Goal: Transaction & Acquisition: Purchase product/service

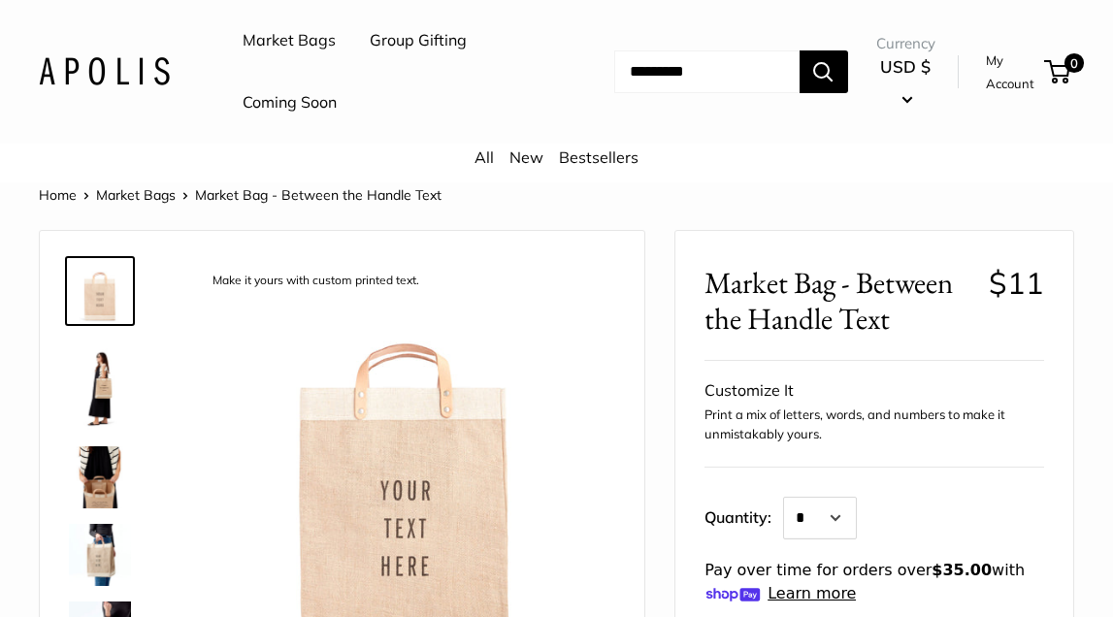
click at [615, 159] on link "Bestsellers" at bounding box center [599, 157] width 80 height 19
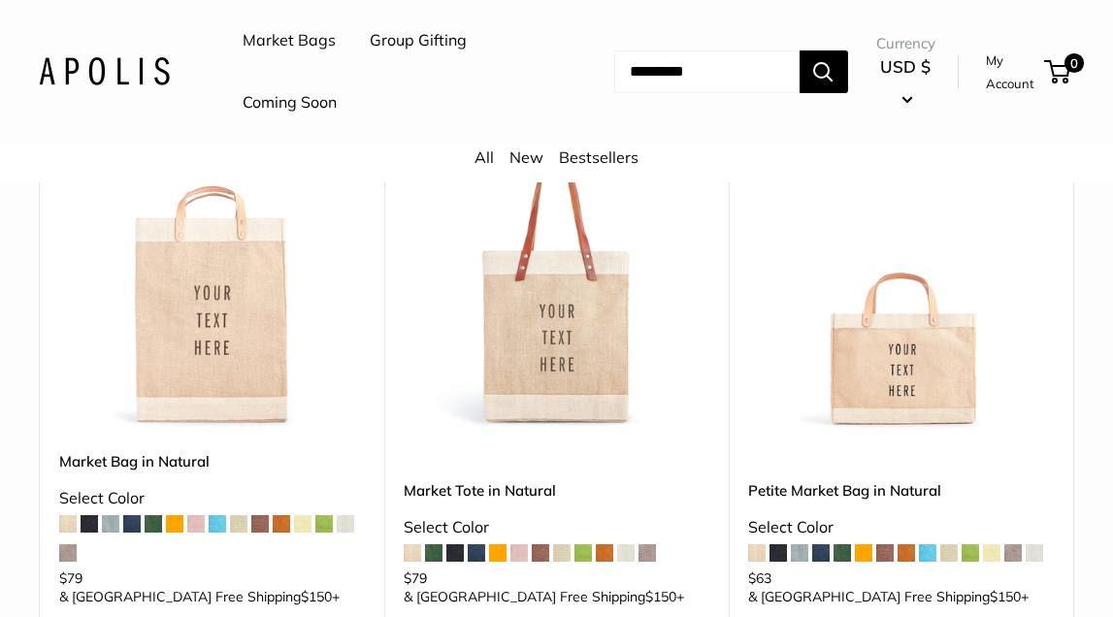
scroll to position [301, 0]
click at [0, 0] on img at bounding box center [0, 0] width 0 height 0
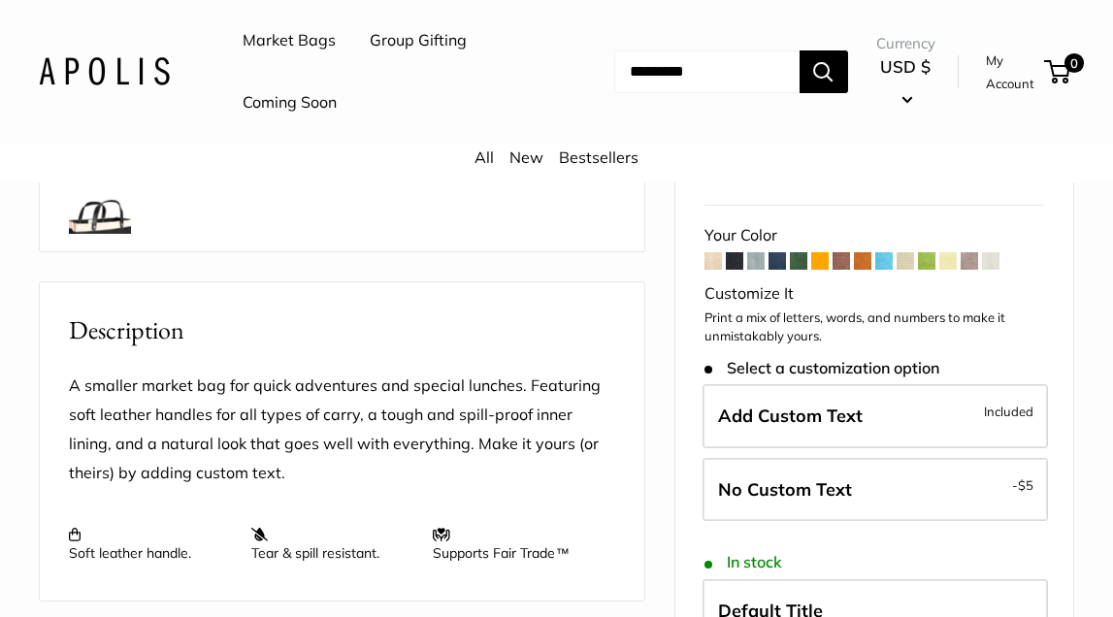
scroll to position [599, 0]
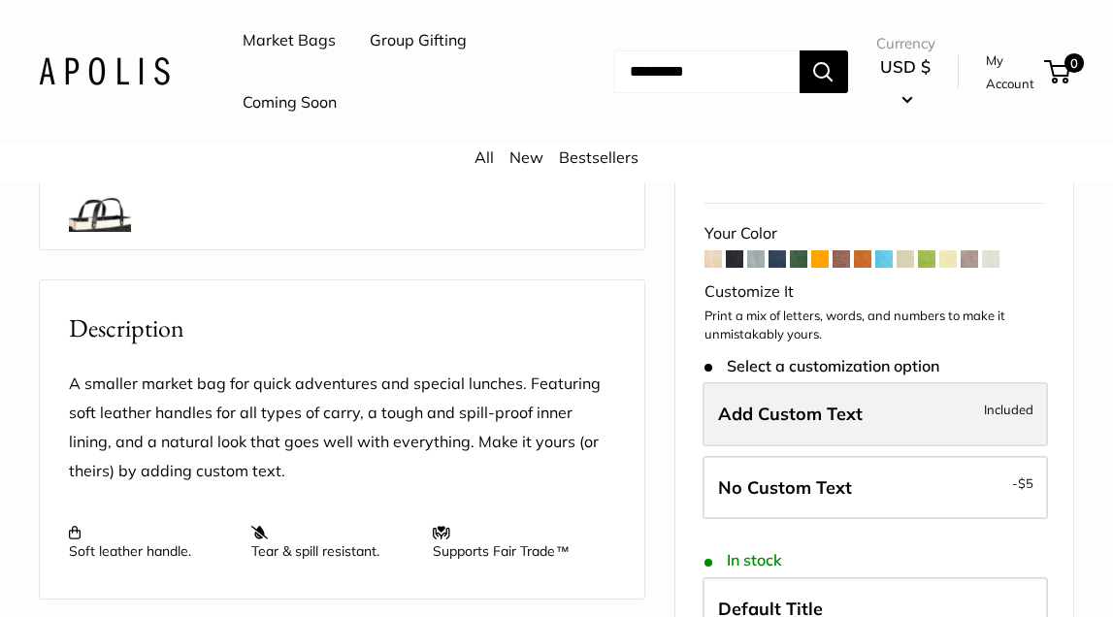
click at [995, 398] on span "Included" at bounding box center [1009, 409] width 50 height 23
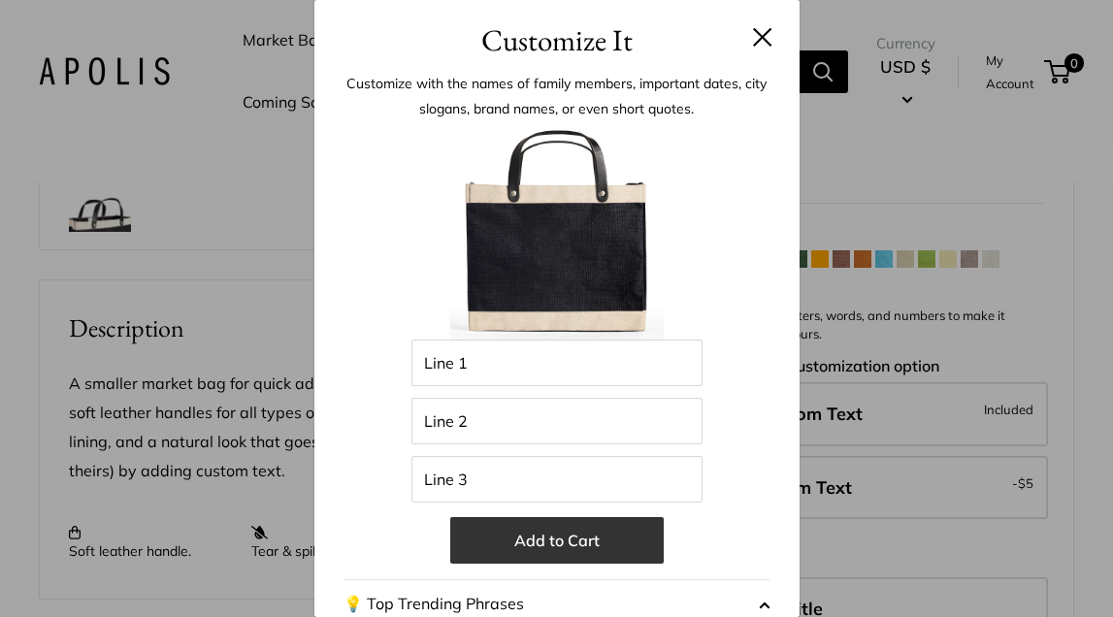
click at [625, 534] on button "Add to Cart" at bounding box center [557, 540] width 214 height 47
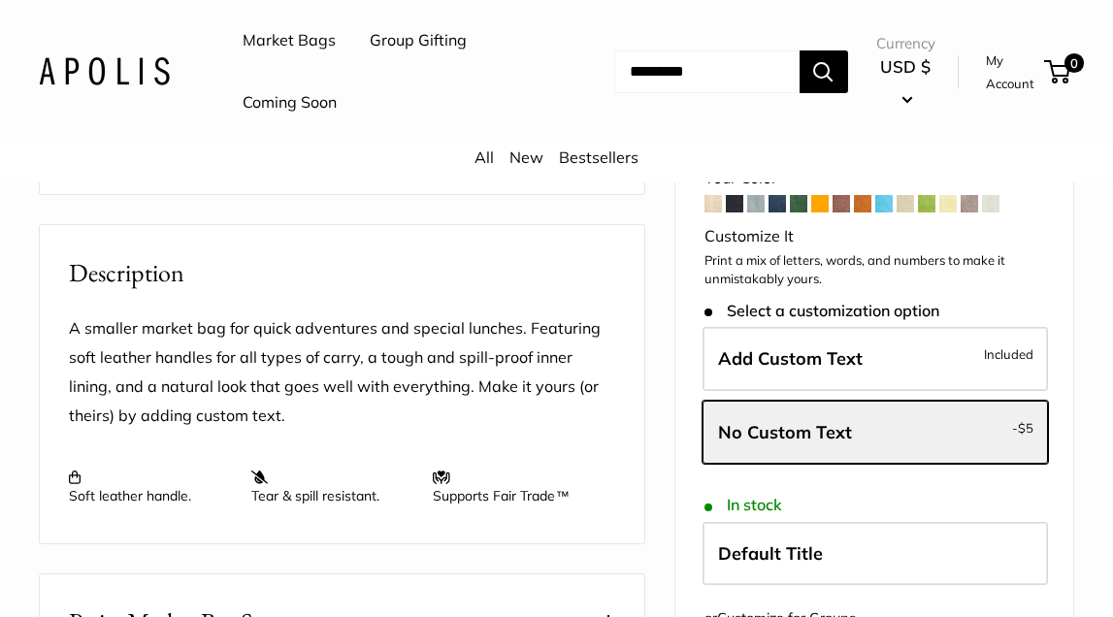
scroll to position [636, 0]
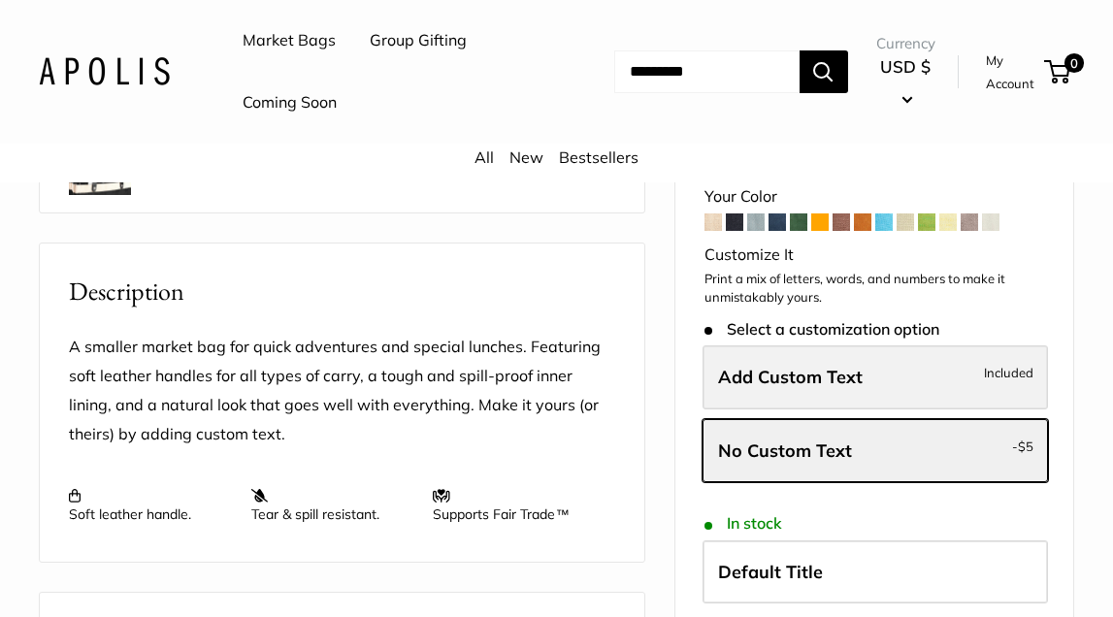
click at [821, 366] on span "Add Custom Text" at bounding box center [790, 377] width 145 height 22
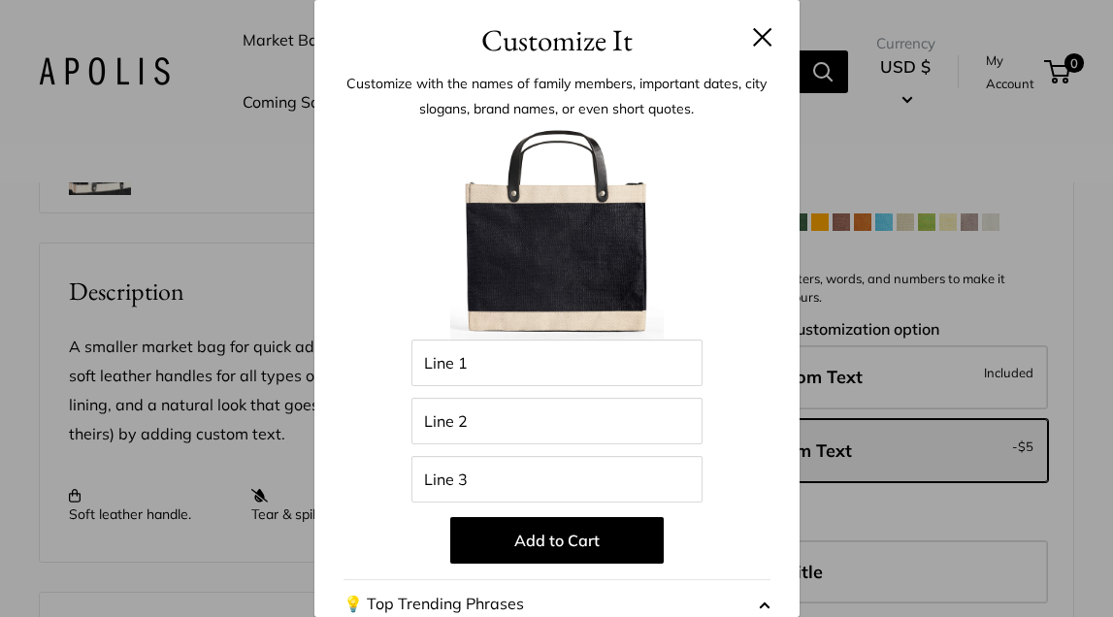
click at [822, 309] on div "Customize It Customize with the names of family members, important dates, city …" at bounding box center [556, 308] width 1113 height 617
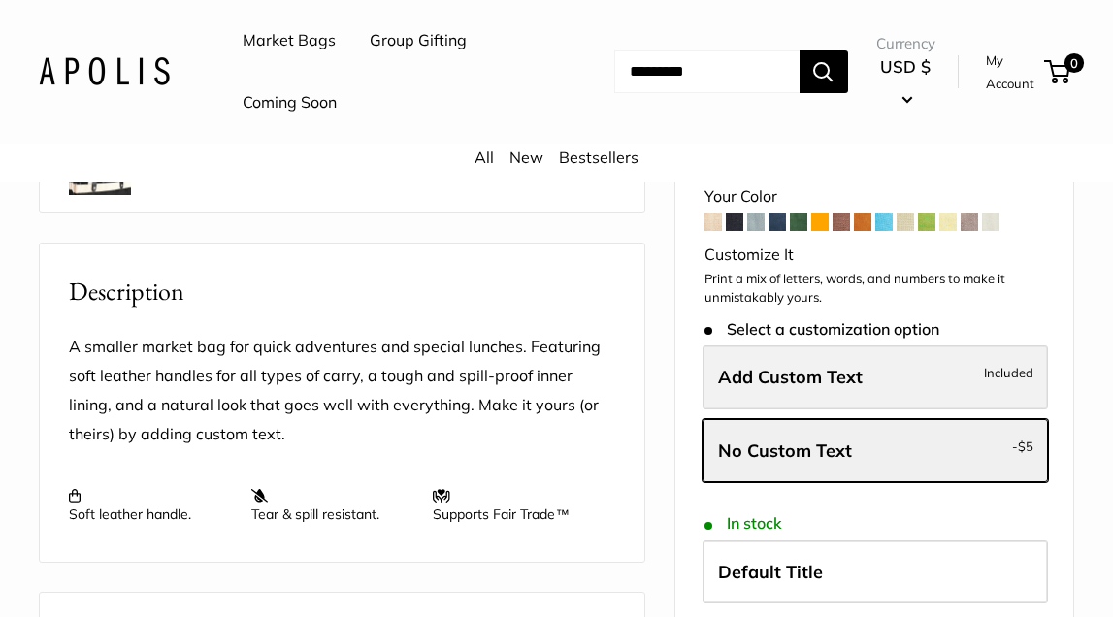
click at [800, 366] on span "Add Custom Text" at bounding box center [790, 377] width 145 height 22
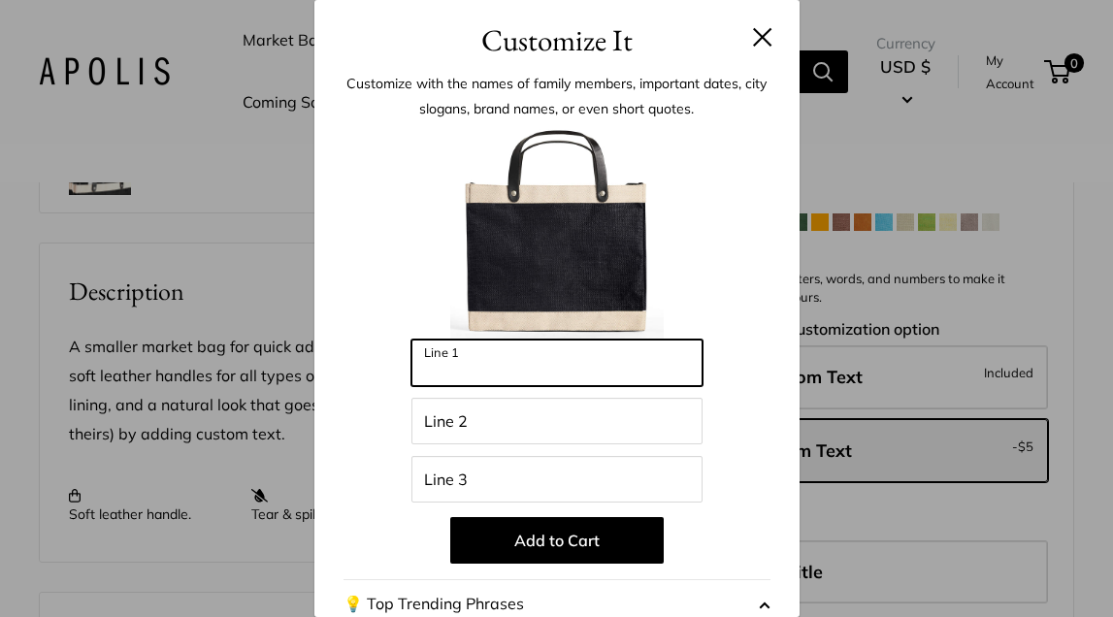
click at [564, 353] on input "Line 1" at bounding box center [557, 363] width 291 height 47
click at [573, 357] on input "Line 1" at bounding box center [557, 363] width 291 height 47
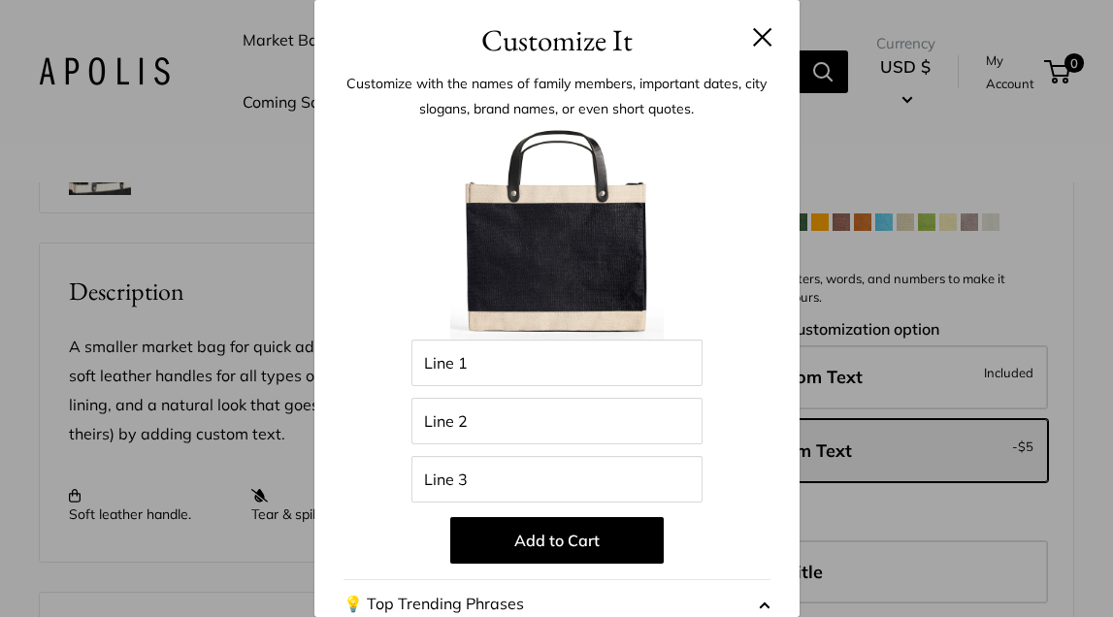
click at [758, 41] on button at bounding box center [762, 36] width 19 height 19
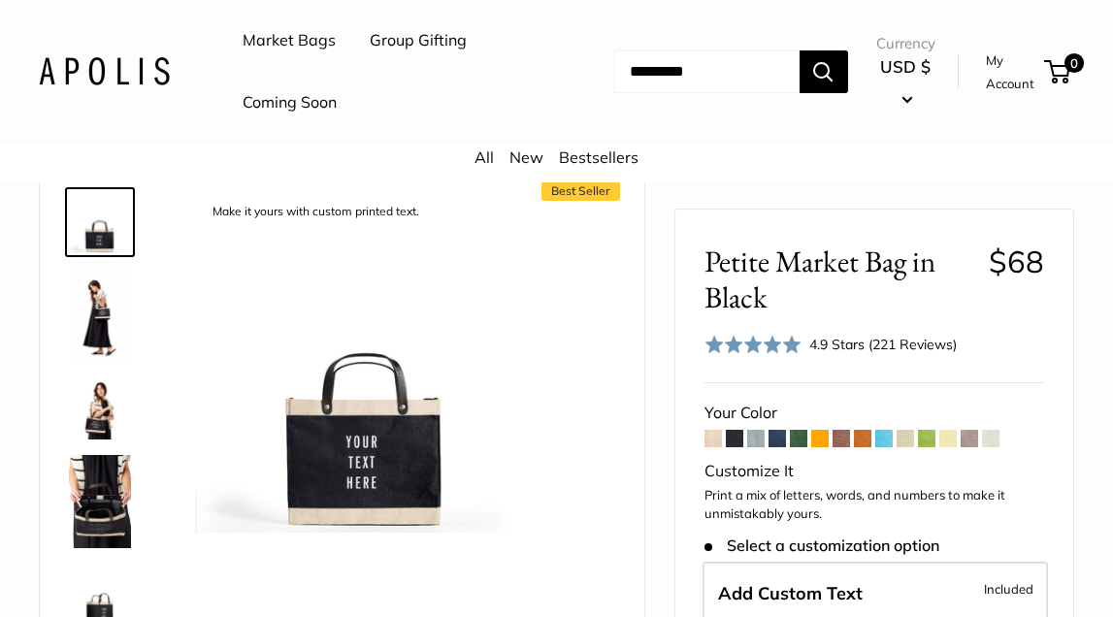
scroll to position [74, 0]
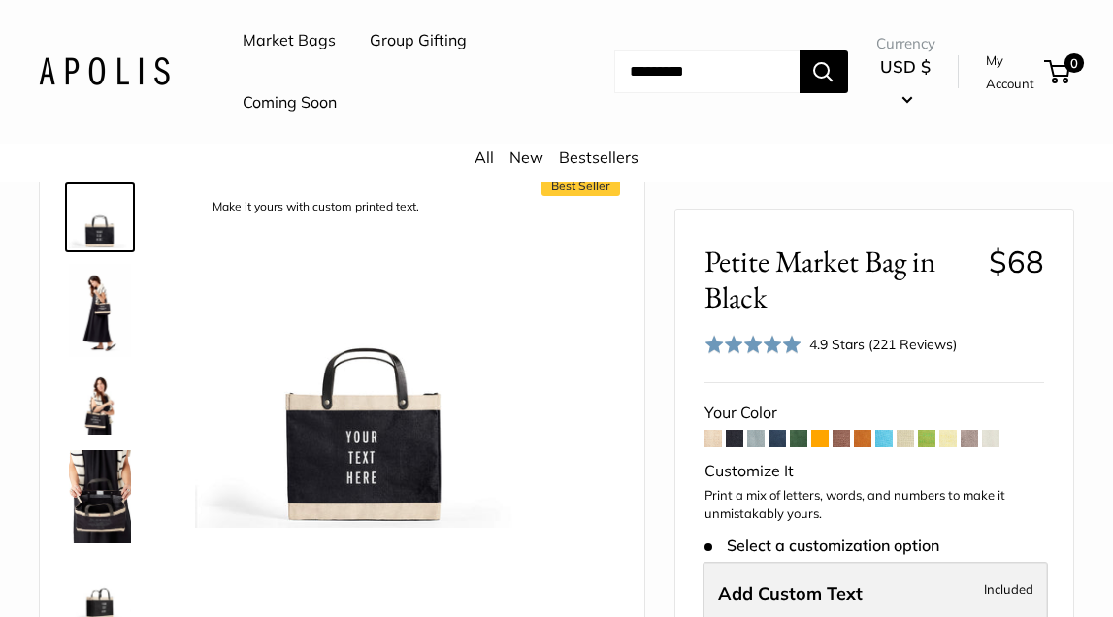
click at [826, 582] on span "Add Custom Text" at bounding box center [790, 593] width 145 height 22
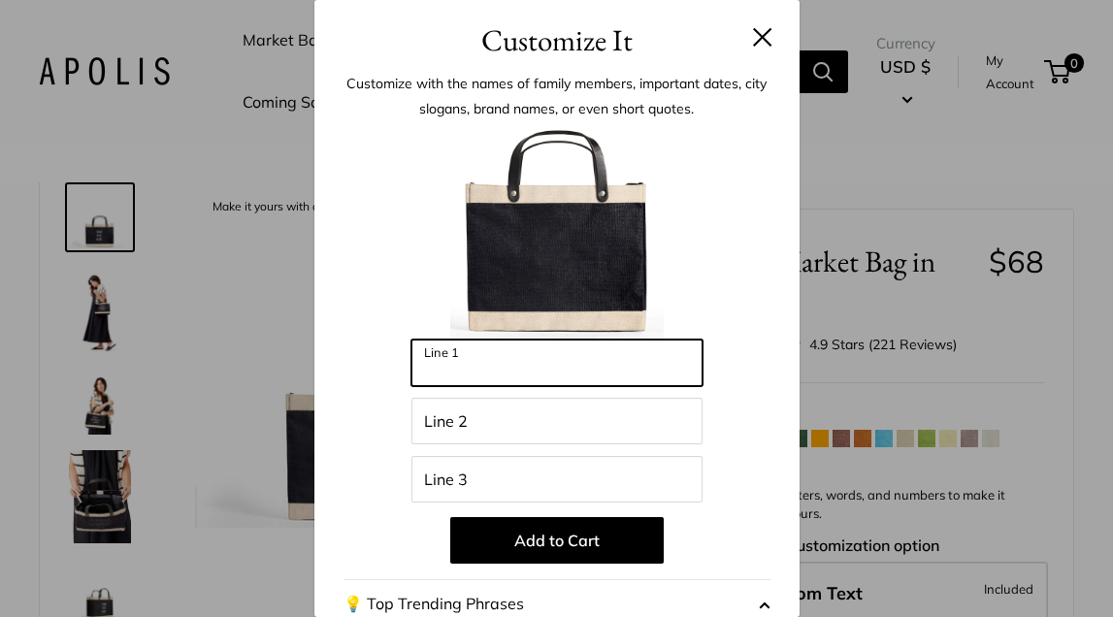
click at [492, 370] on input "Line 1" at bounding box center [557, 363] width 291 height 47
type input "*******"
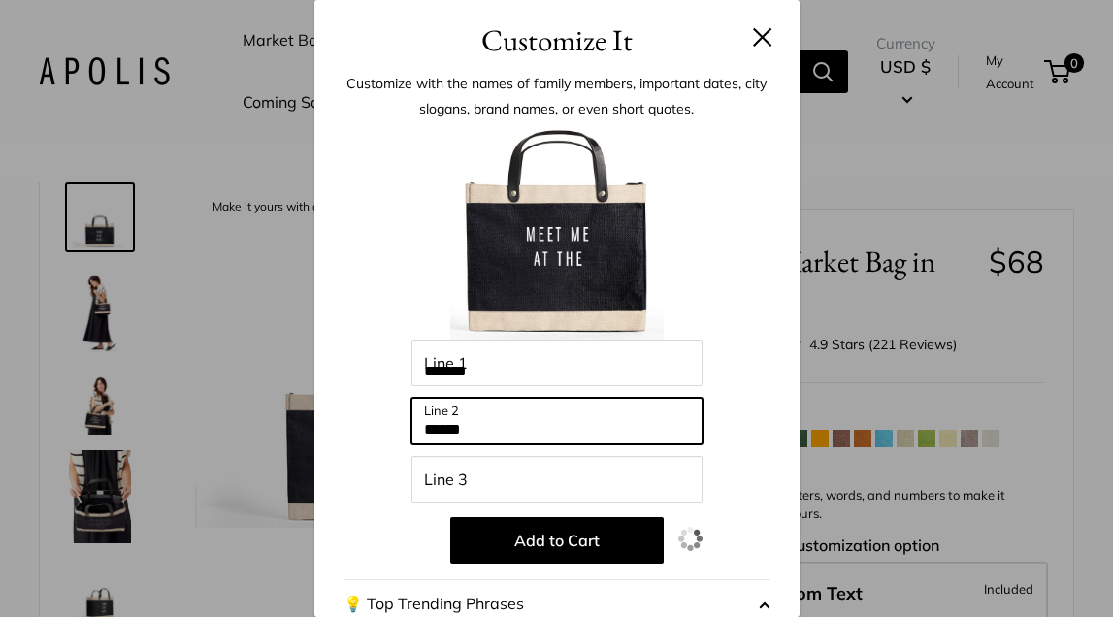
type input "******"
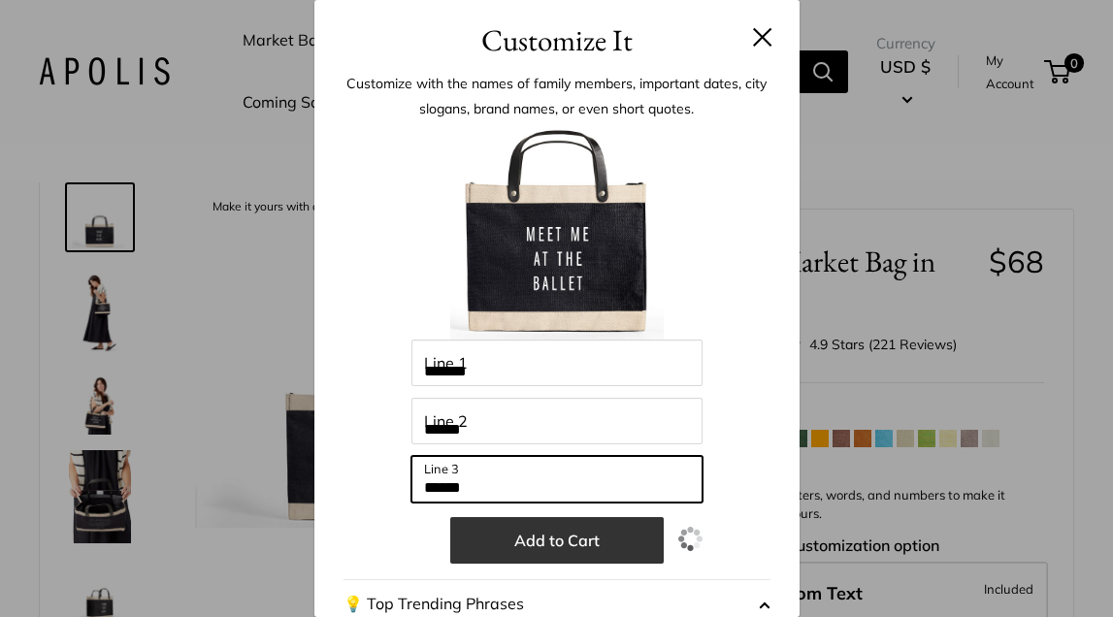
type input "******"
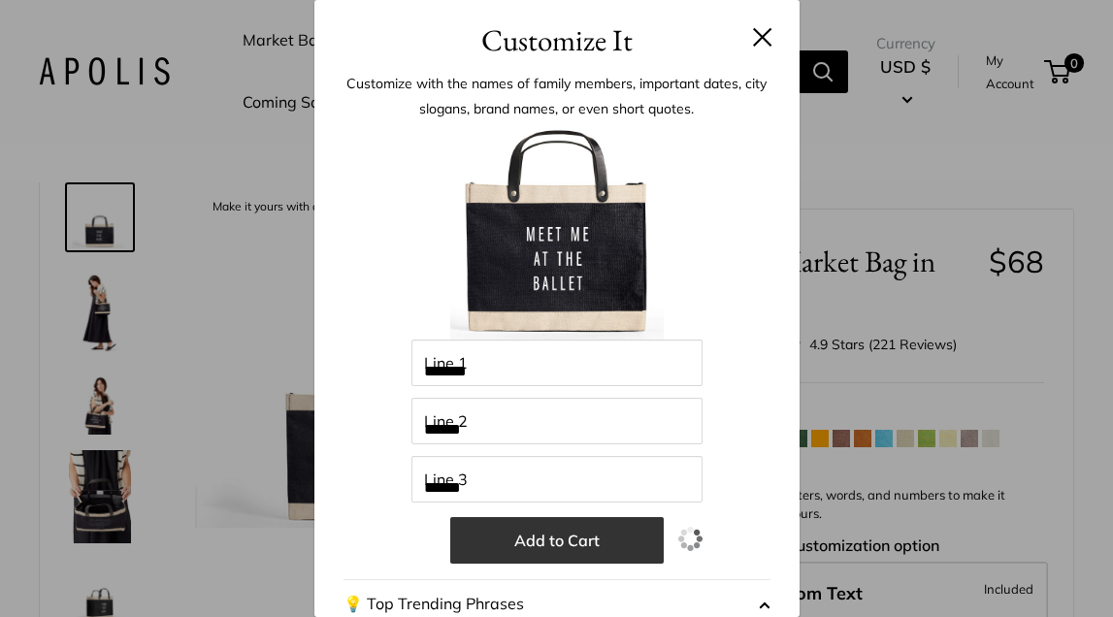
click at [559, 545] on button "Add to Cart" at bounding box center [557, 540] width 214 height 47
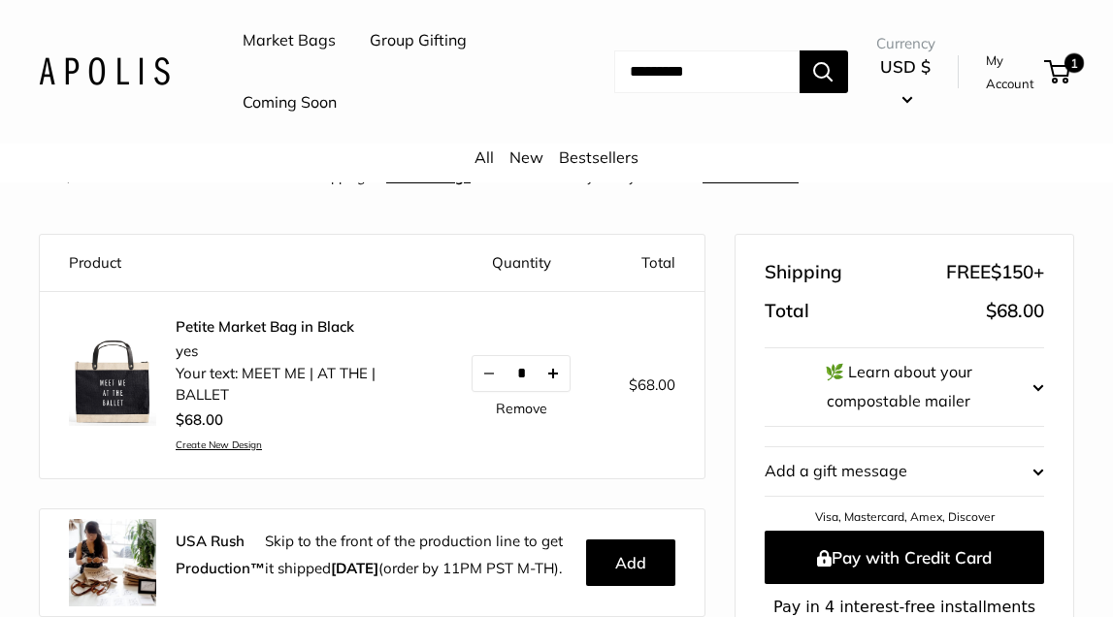
click at [552, 366] on button "Increase quantity by 1" at bounding box center [553, 373] width 33 height 35
click at [553, 366] on button "Increase quantity by 1" at bounding box center [544, 373] width 33 height 35
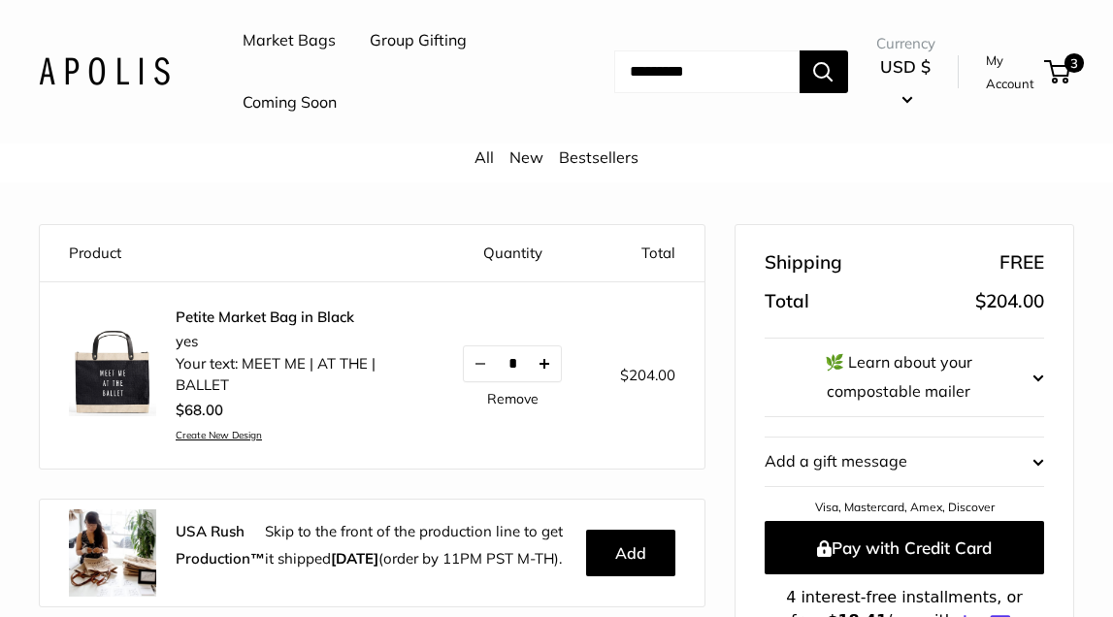
click at [545, 359] on button "Increase quantity by 1" at bounding box center [544, 364] width 33 height 35
click at [546, 356] on button "Increase quantity by 1" at bounding box center [544, 364] width 33 height 35
click at [545, 357] on button "Increase quantity by 1" at bounding box center [544, 364] width 33 height 35
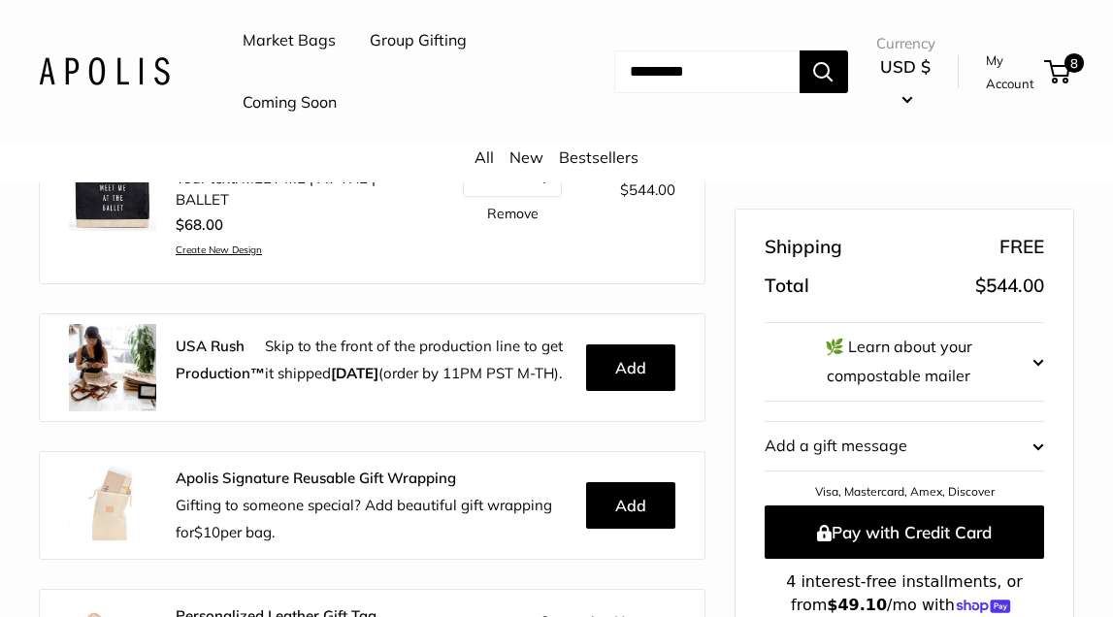
scroll to position [313, 0]
